Goal: Task Accomplishment & Management: Manage account settings

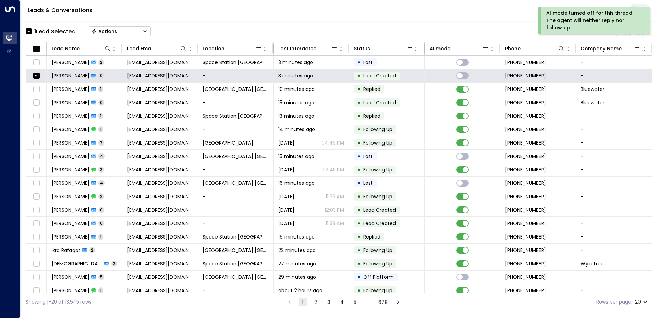
click at [140, 33] on button "Actions" at bounding box center [120, 31] width 62 height 10
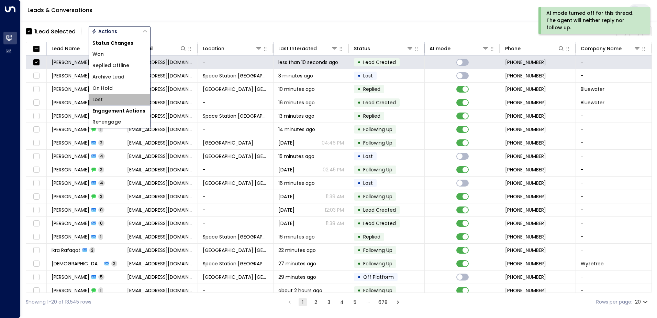
click at [110, 96] on li "Lost" at bounding box center [119, 99] width 61 height 11
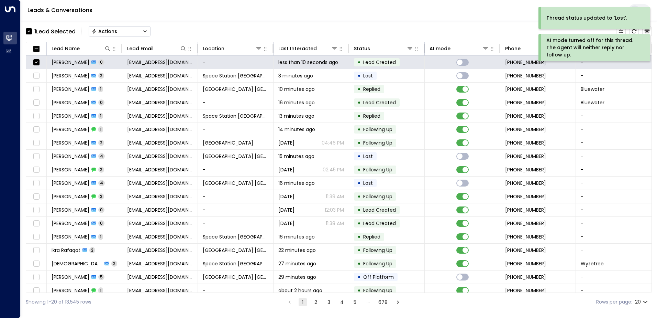
click at [123, 34] on button "Actions" at bounding box center [120, 31] width 62 height 10
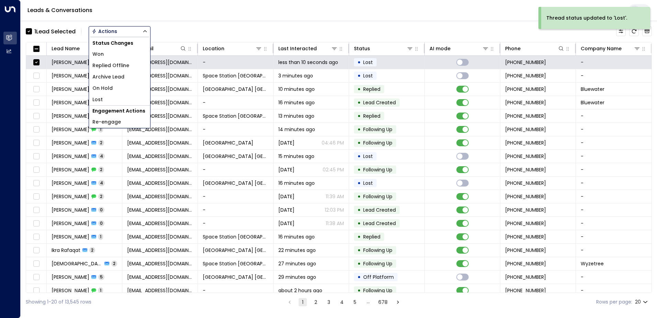
click at [120, 74] on span "Archive Lead" at bounding box center [108, 76] width 32 height 7
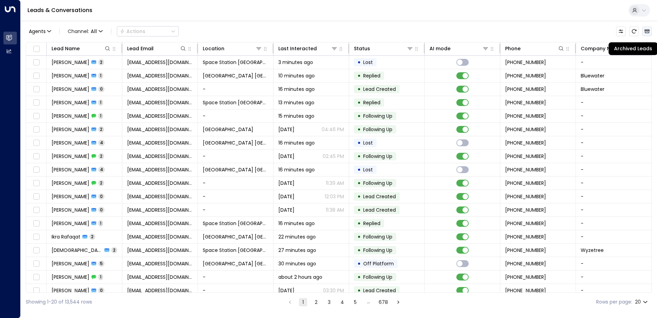
click at [647, 34] on button "Archived Leads" at bounding box center [648, 31] width 10 height 10
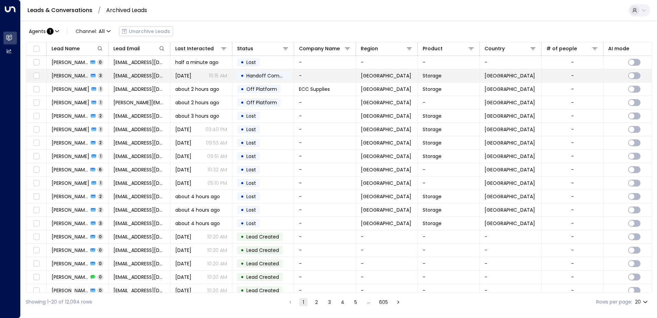
click at [191, 74] on span "[DATE]" at bounding box center [183, 75] width 16 height 7
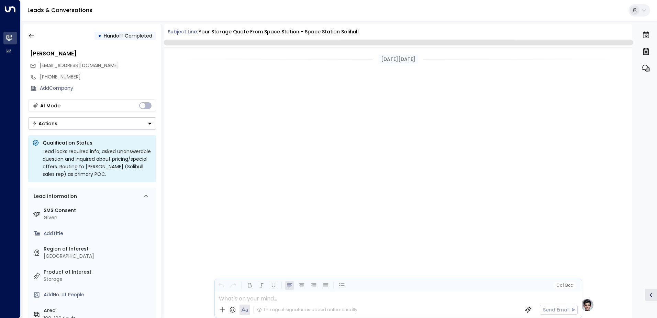
scroll to position [586, 0]
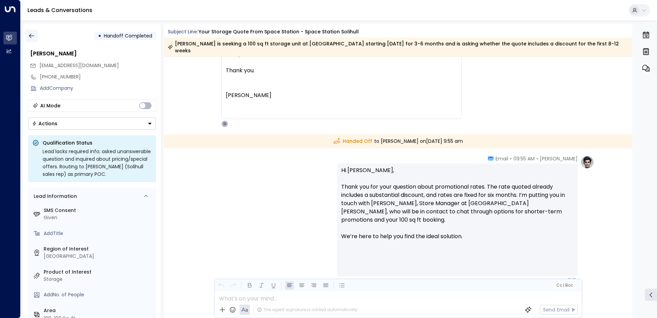
click at [35, 39] on button "button" at bounding box center [31, 36] width 12 height 12
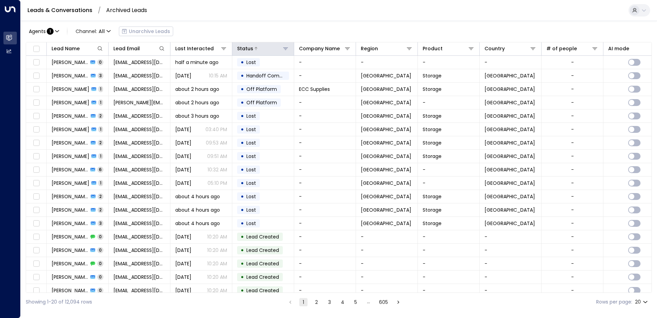
click at [284, 49] on icon at bounding box center [286, 49] width 6 height 6
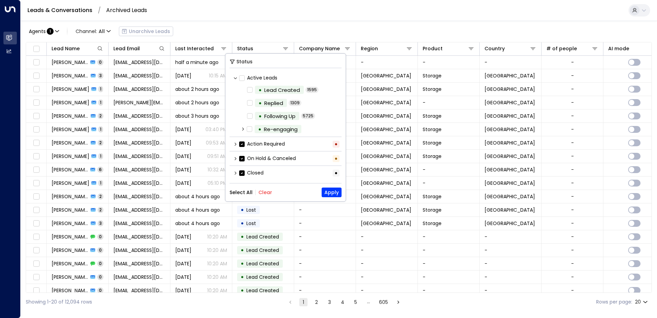
drag, startPoint x: 238, startPoint y: 159, endPoint x: 239, endPoint y: 167, distance: 8.0
click at [238, 160] on div "On Hold & Canceled •" at bounding box center [286, 158] width 112 height 11
click at [245, 159] on label "On Hold & Canceled" at bounding box center [267, 158] width 57 height 7
click at [326, 191] on button "Apply" at bounding box center [332, 192] width 20 height 10
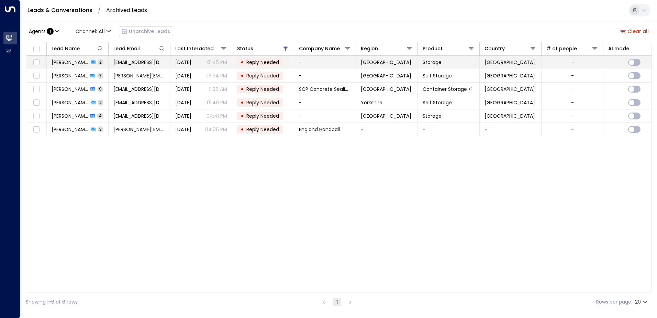
click at [141, 60] on span "chesslouise@yahoo.co.uk" at bounding box center [139, 62] width 52 height 7
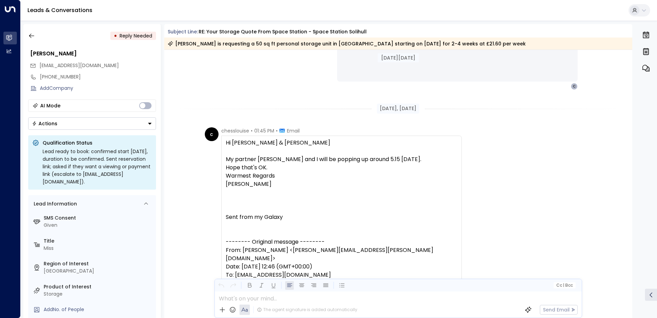
scroll to position [472, 0]
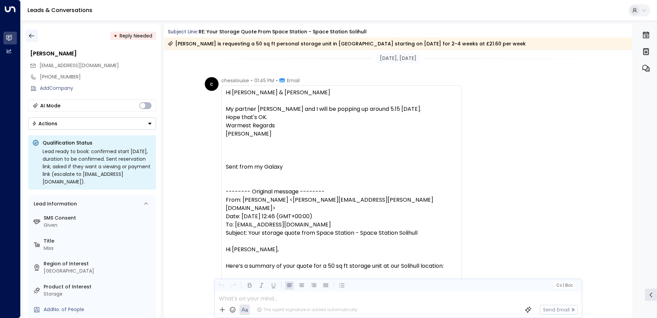
click at [33, 38] on icon "button" at bounding box center [31, 35] width 7 height 7
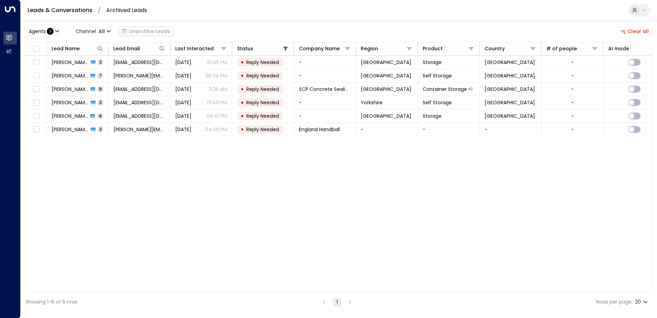
click at [648, 25] on div "Agents : 1 Channel: All Unarchive Leads Clear all" at bounding box center [339, 31] width 626 height 14
click at [630, 36] on button "Clear all" at bounding box center [635, 31] width 34 height 10
